Goal: Information Seeking & Learning: Find specific fact

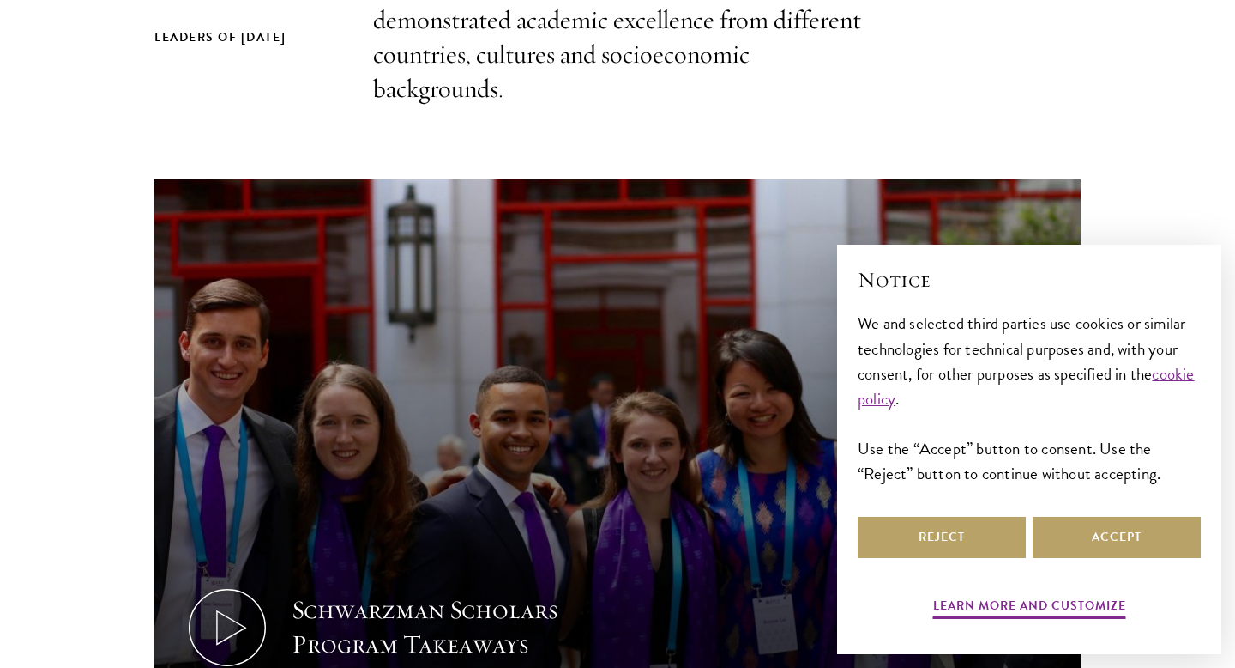
scroll to position [645, 0]
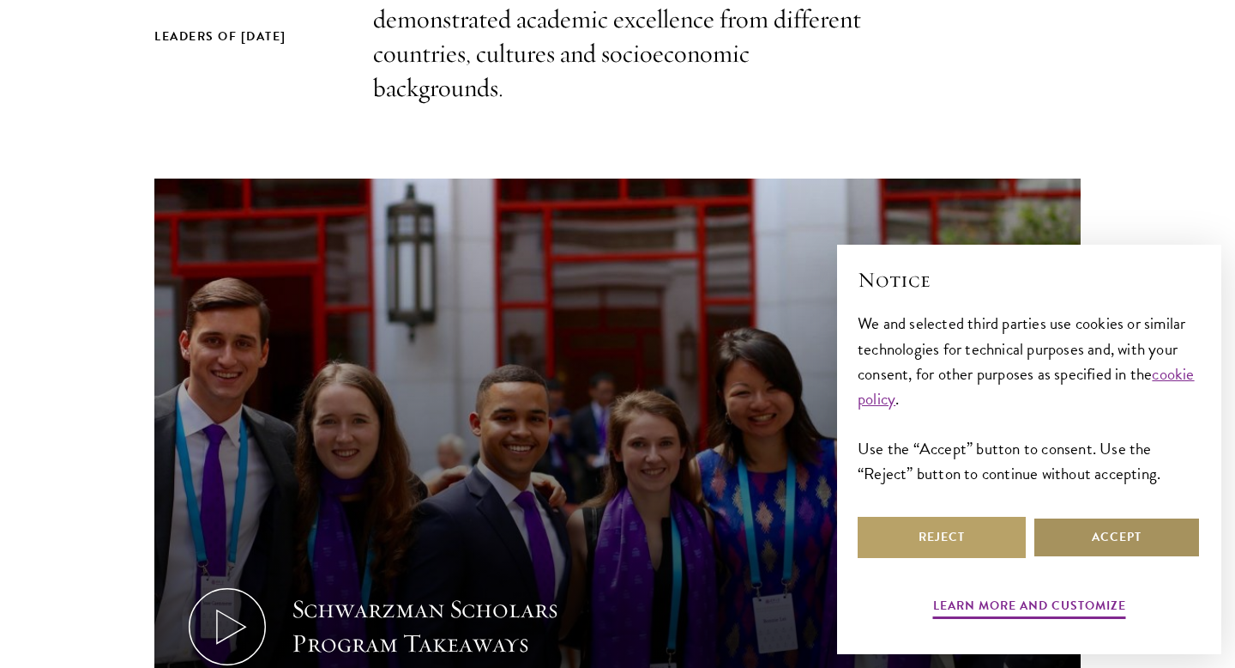
click at [1090, 532] on button "Accept" at bounding box center [1117, 537] width 168 height 41
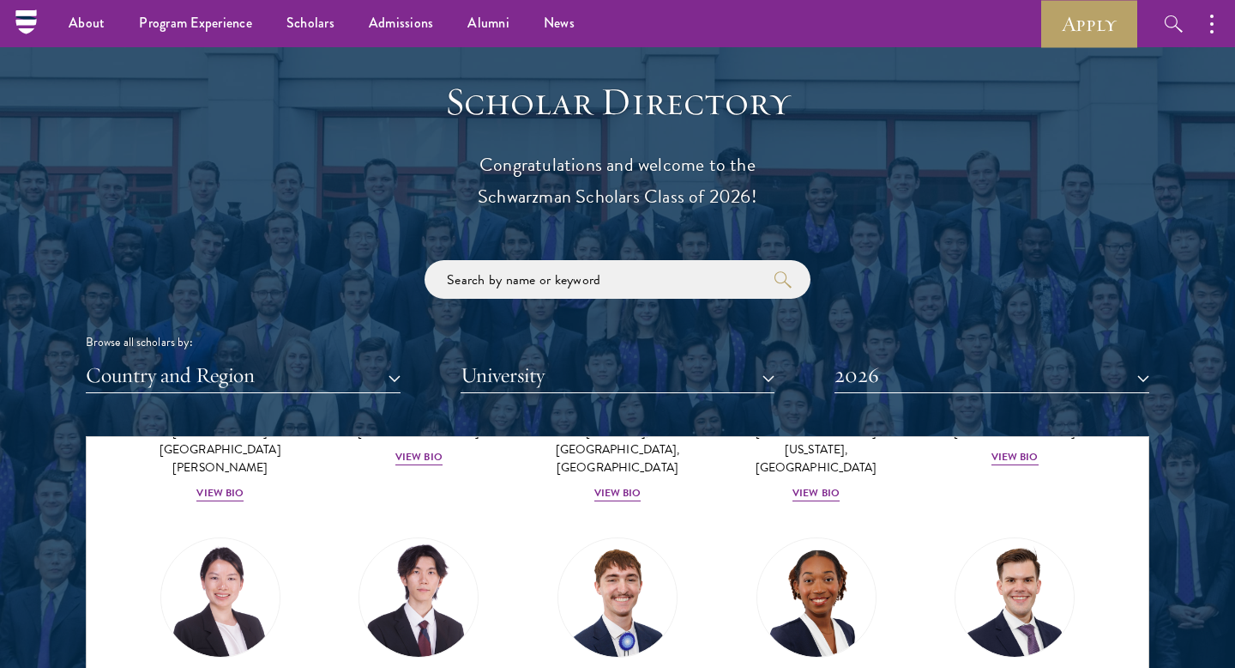
scroll to position [1833, 0]
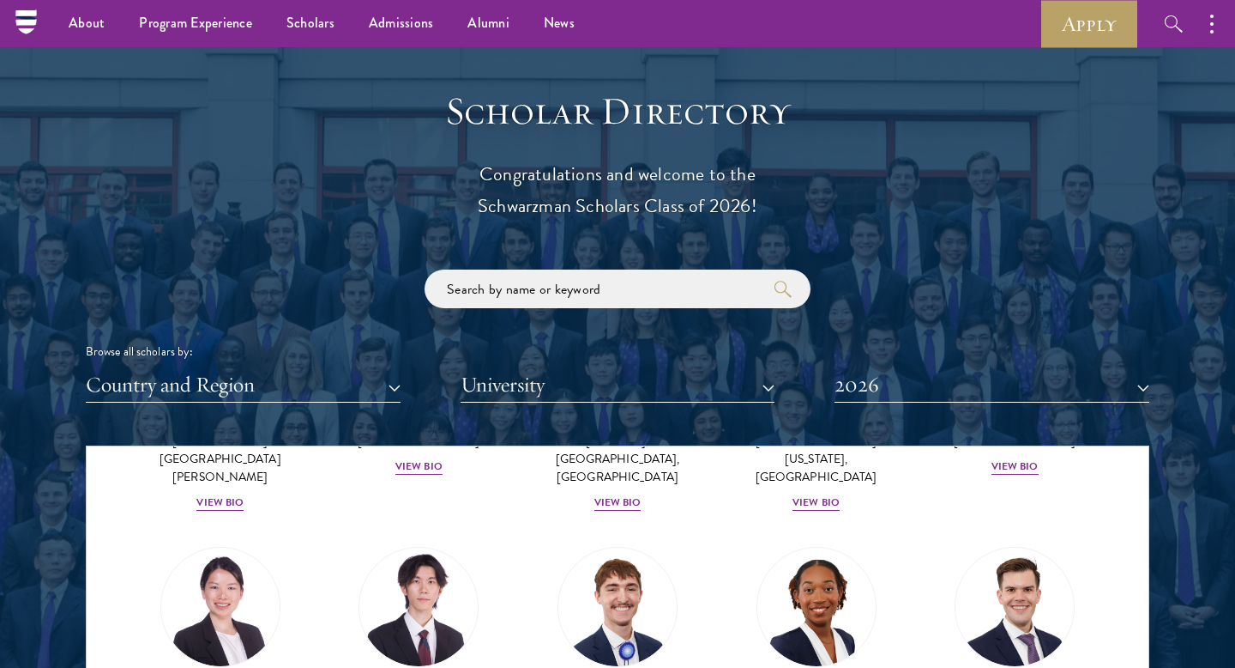
click at [617, 268] on div "Scholar Directory Congratulations and welcome to the Schwarzman Scholars Class …" at bounding box center [618, 524] width 1064 height 873
click at [601, 287] on input "search" at bounding box center [618, 288] width 386 height 39
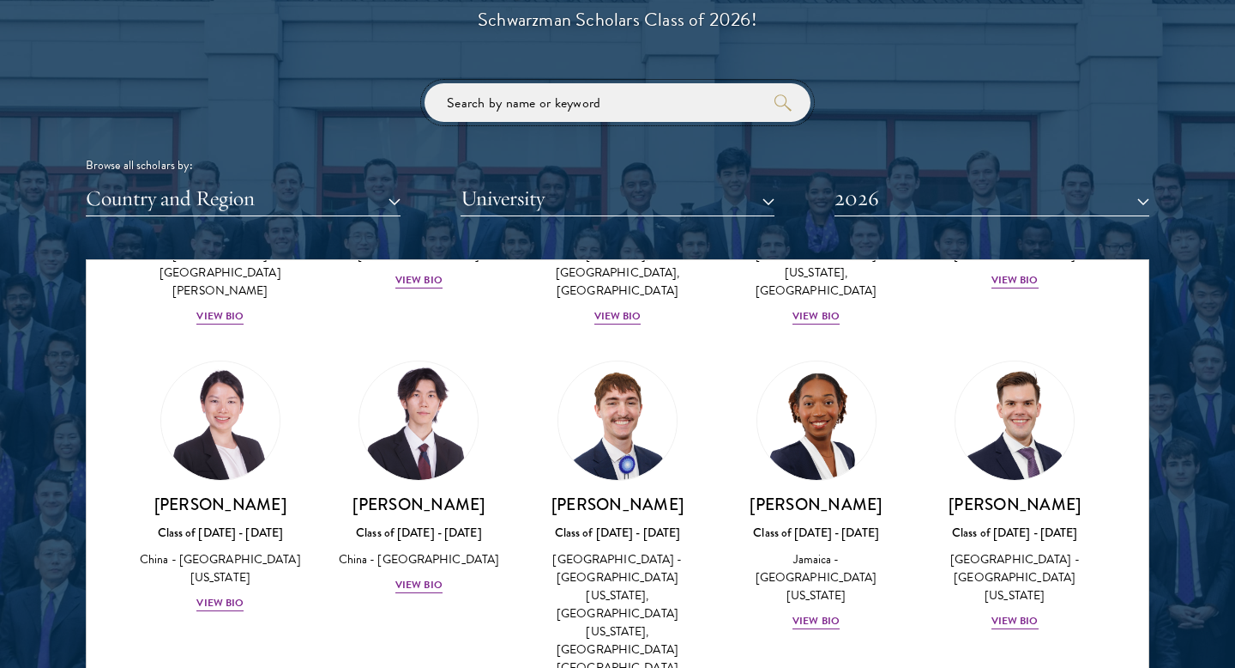
scroll to position [2021, 0]
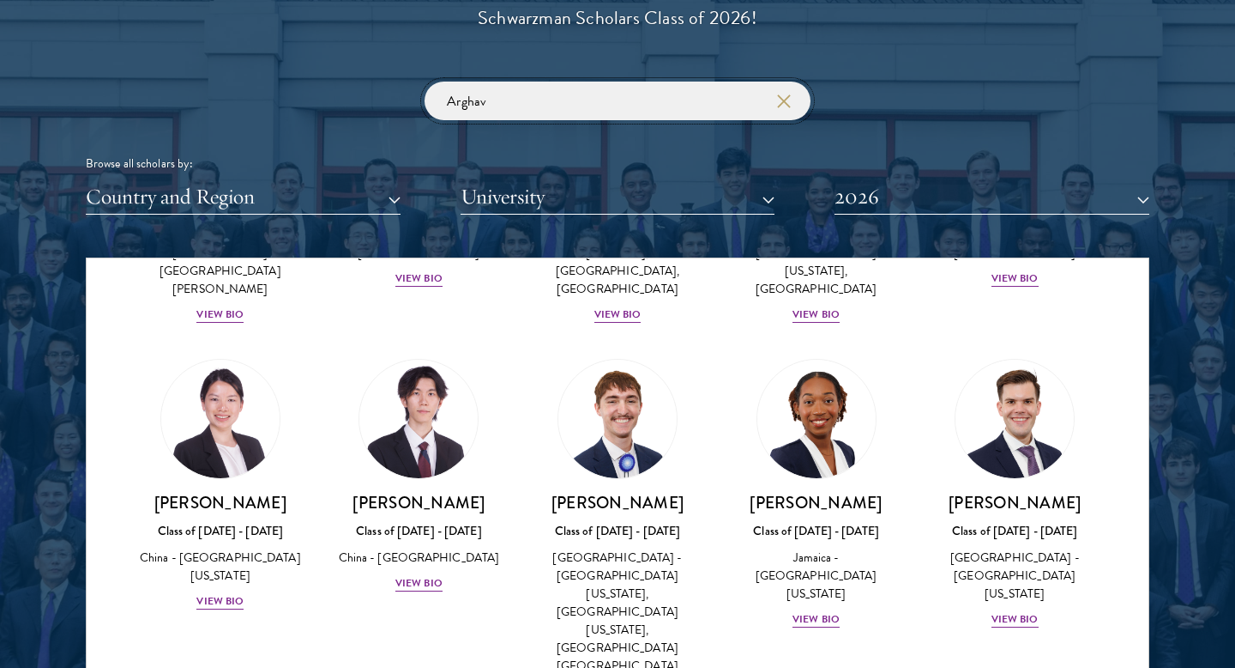
click button "submit" at bounding box center [0, 0] width 0 height 0
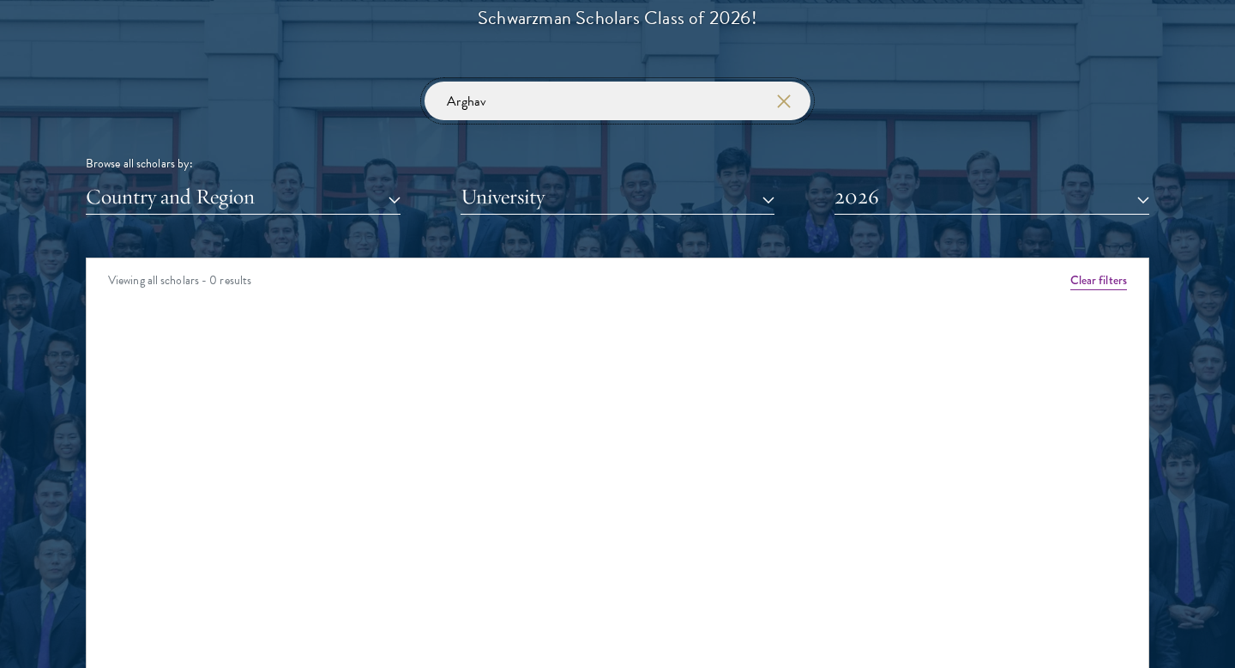
click at [548, 100] on input "Arghav" at bounding box center [618, 101] width 386 height 39
type input "[PERSON_NAME]"
click button "submit" at bounding box center [0, 0] width 0 height 0
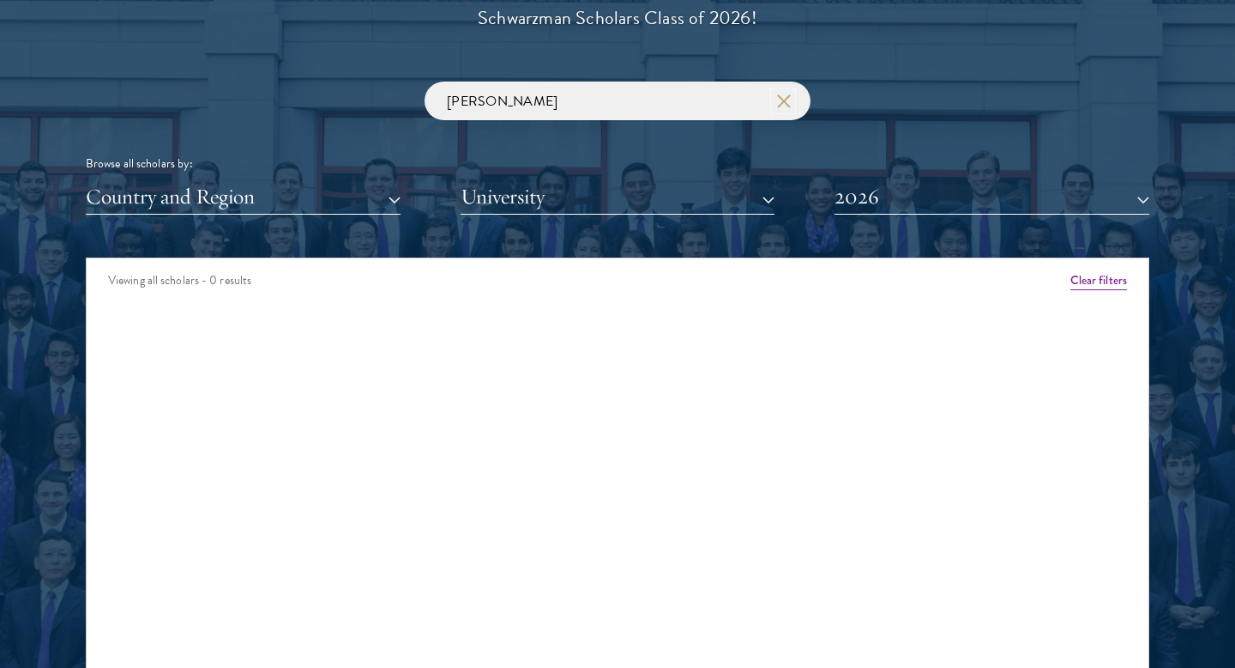
click at [788, 99] on icon "button" at bounding box center [784, 101] width 14 height 14
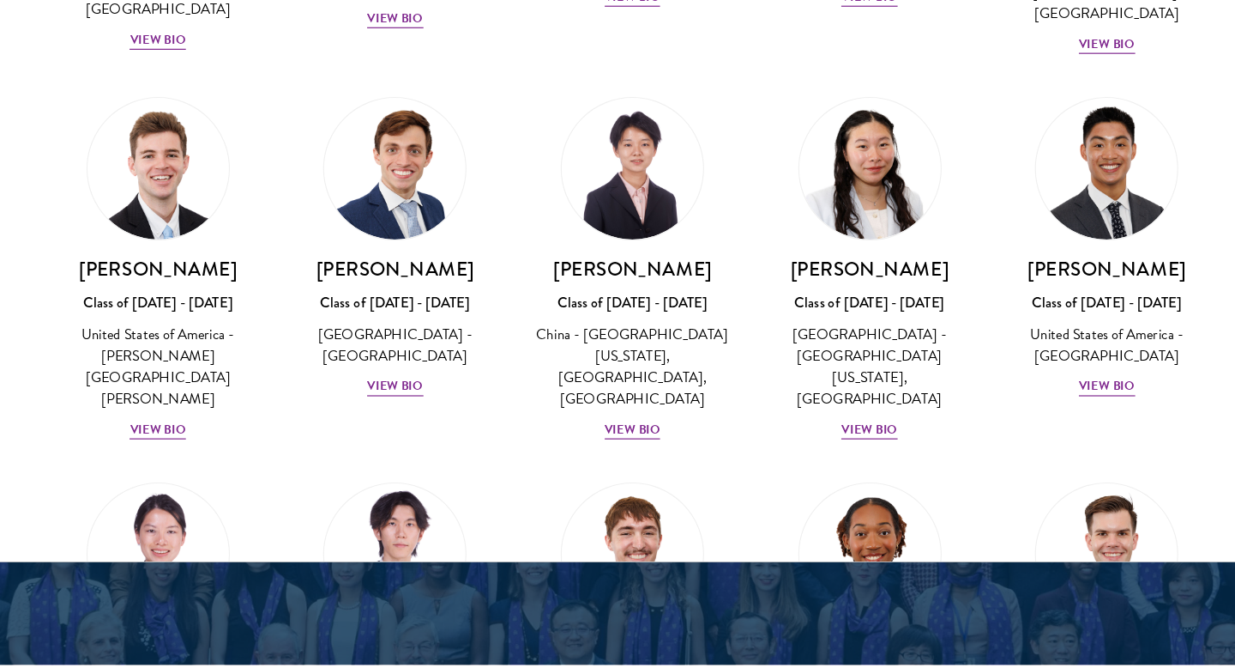
scroll to position [8030, 0]
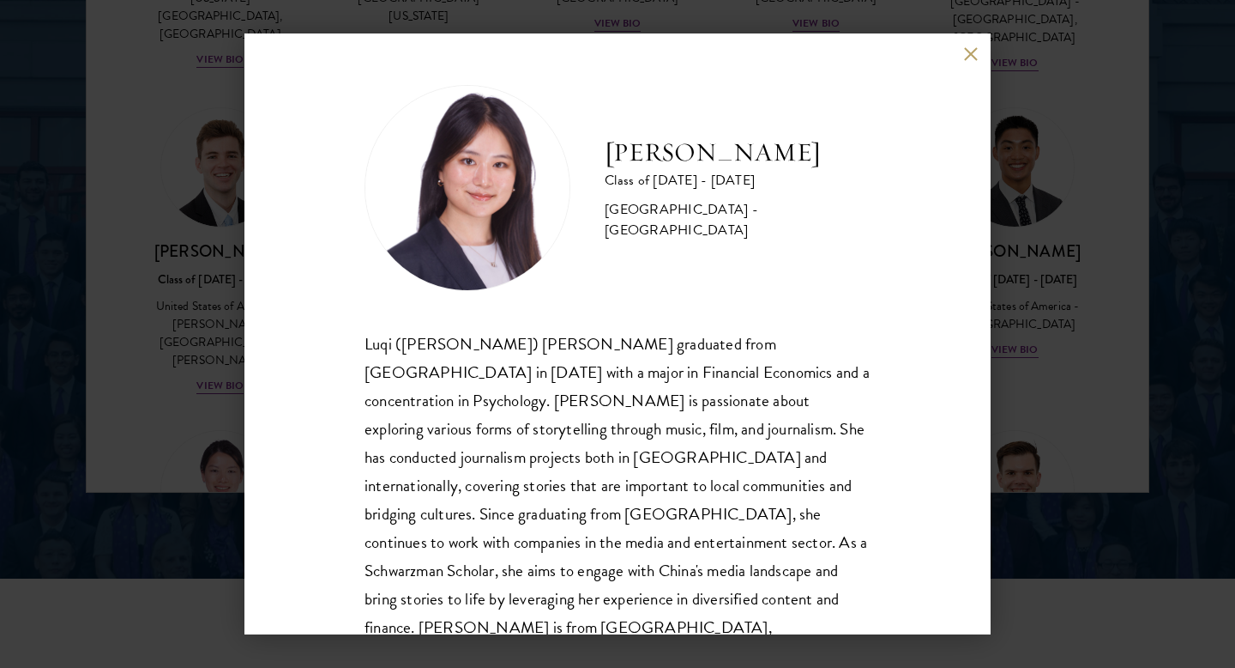
click at [665, 169] on h2 "[PERSON_NAME]" at bounding box center [738, 153] width 266 height 34
copy div "[PERSON_NAME]"
